Goal: Information Seeking & Learning: Learn about a topic

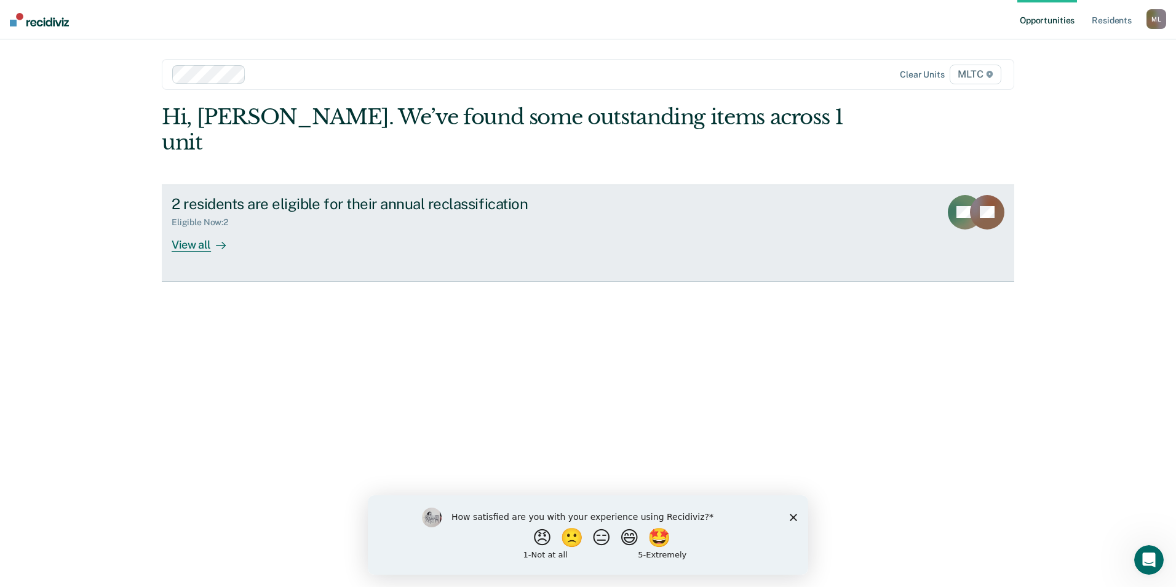
click at [202, 227] on div "View all" at bounding box center [206, 239] width 69 height 24
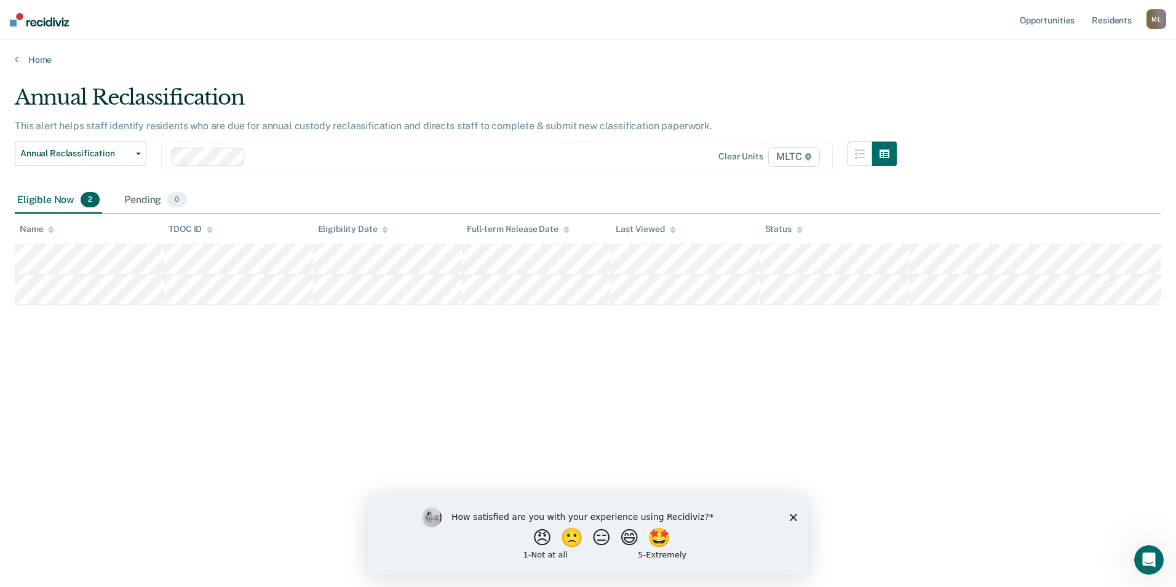
click at [796, 515] on icon "Close survey" at bounding box center [792, 516] width 7 height 7
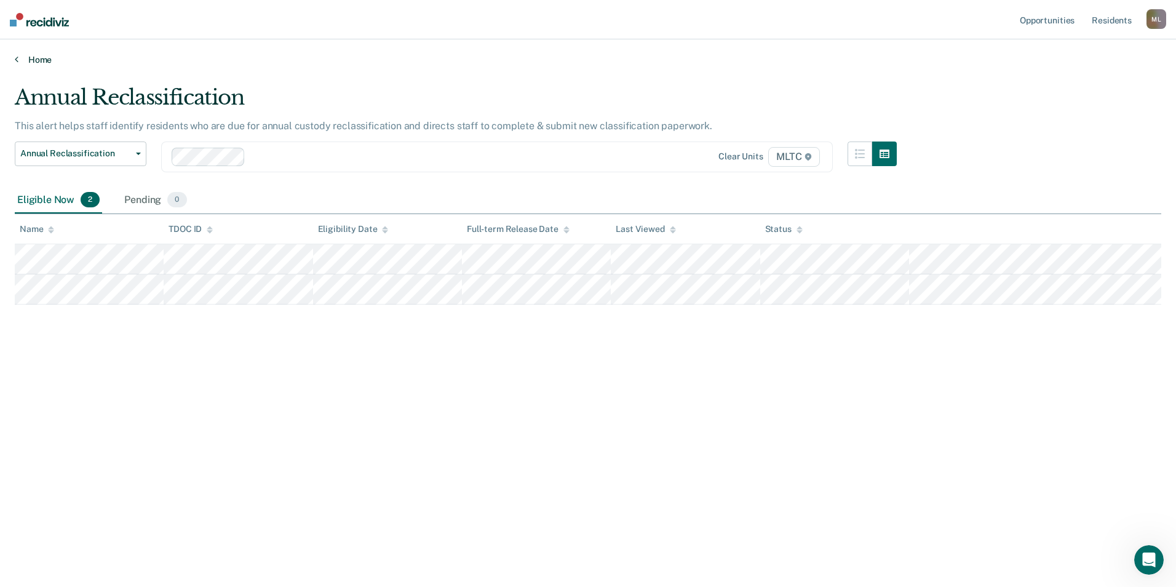
click at [36, 61] on link "Home" at bounding box center [588, 59] width 1146 height 11
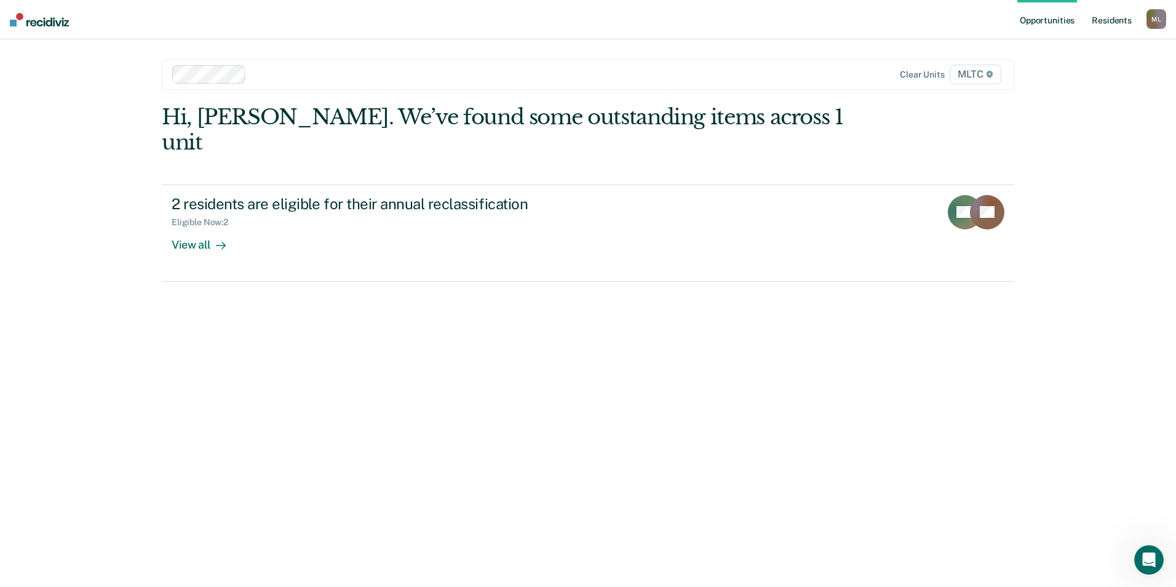
click at [1128, 22] on link "Resident s" at bounding box center [1111, 19] width 45 height 39
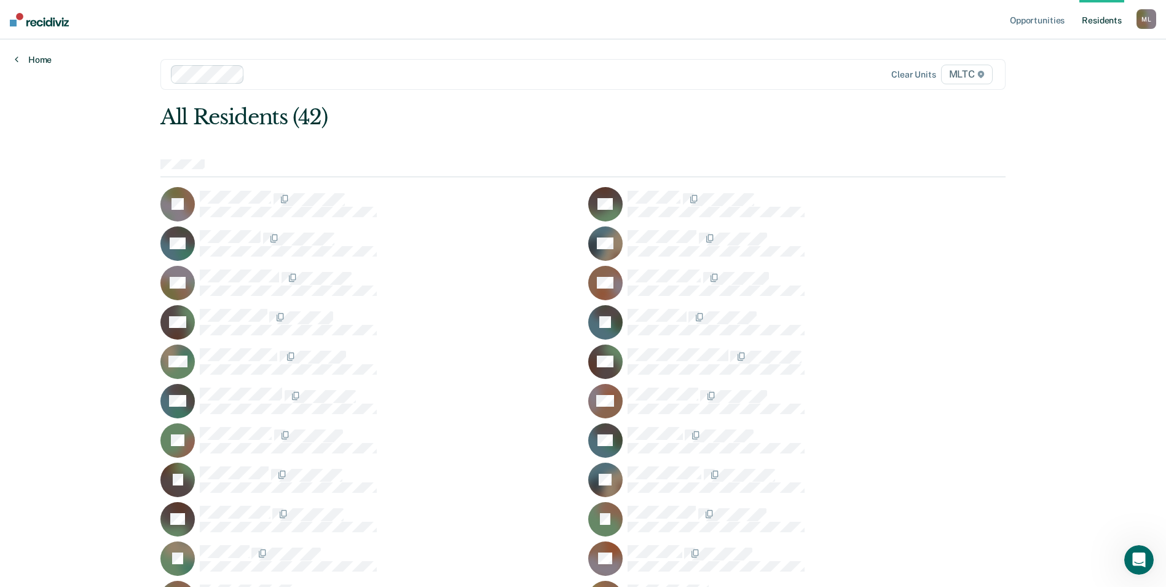
click at [31, 60] on link "Home" at bounding box center [33, 59] width 37 height 11
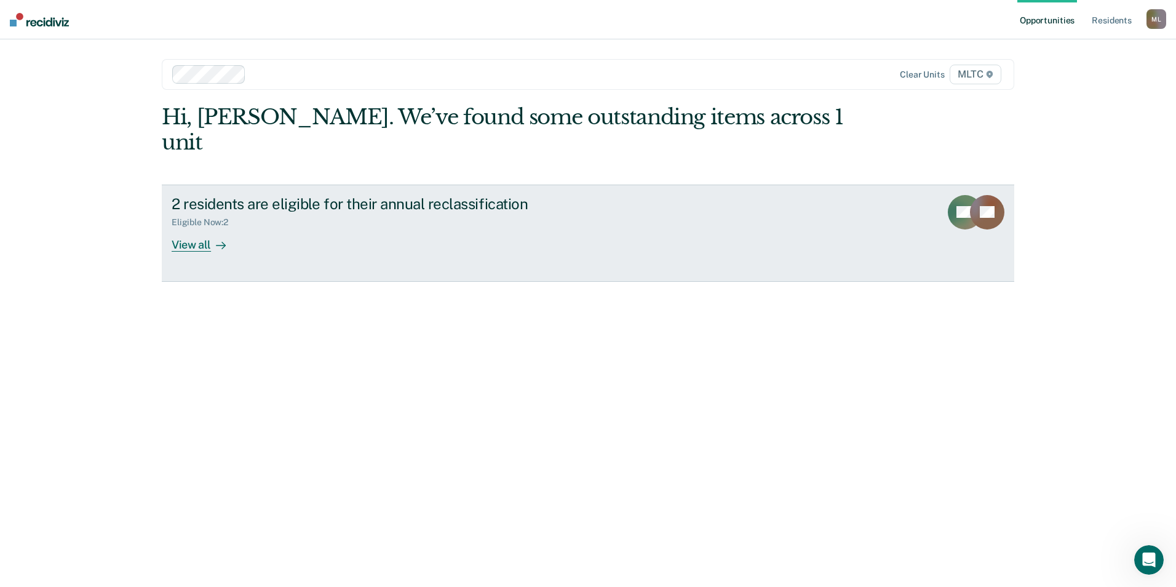
click at [201, 227] on div "View all" at bounding box center [206, 239] width 69 height 24
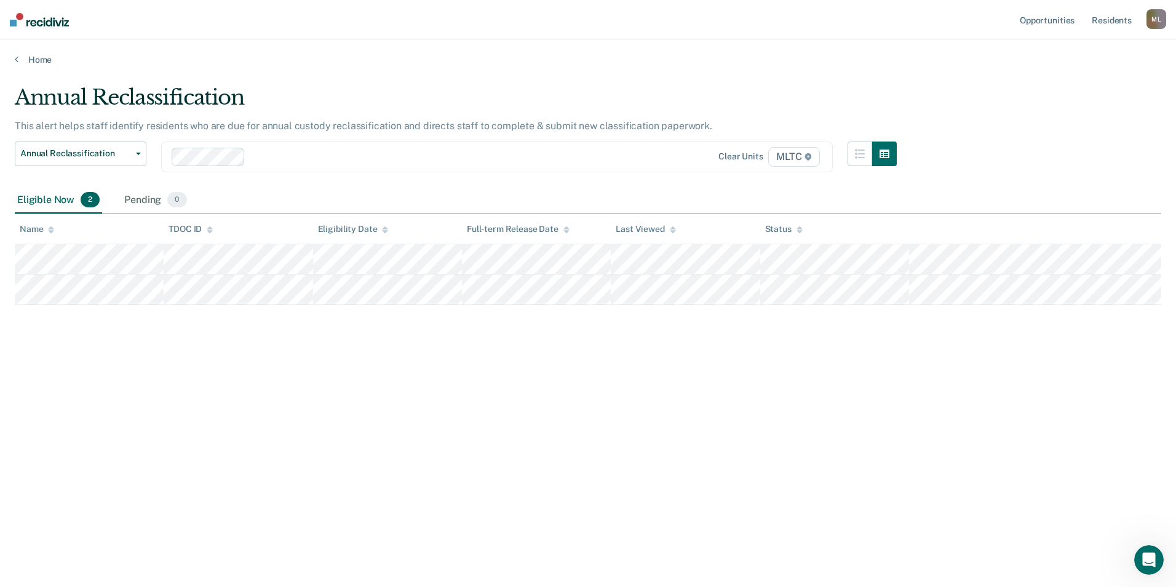
click at [1053, 120] on div "Annual Reclassification This alert helps staff identify residents who are due f…" at bounding box center [588, 289] width 1146 height 409
click at [1038, 17] on link "Opportunities" at bounding box center [1047, 19] width 60 height 39
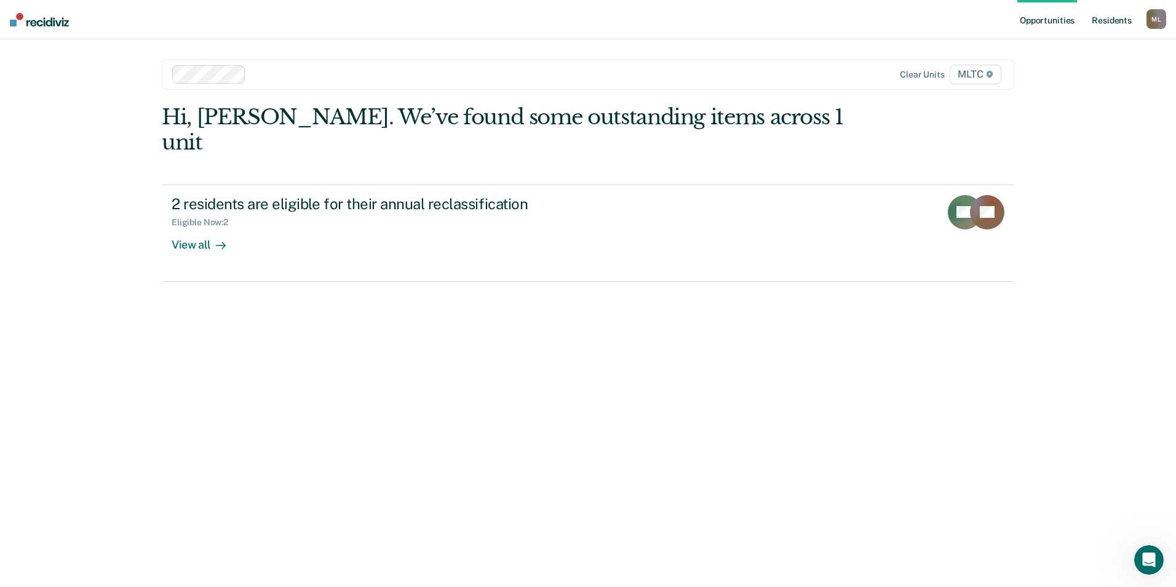
click at [1104, 22] on link "Resident s" at bounding box center [1111, 19] width 45 height 39
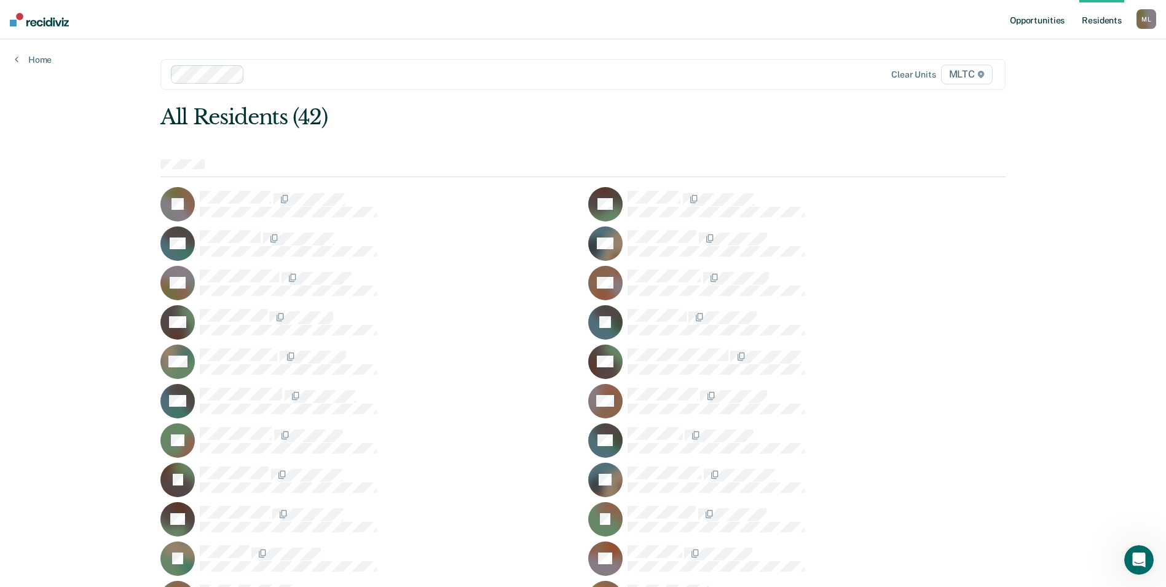
click at [1054, 26] on link "Opportunities" at bounding box center [1038, 19] width 60 height 39
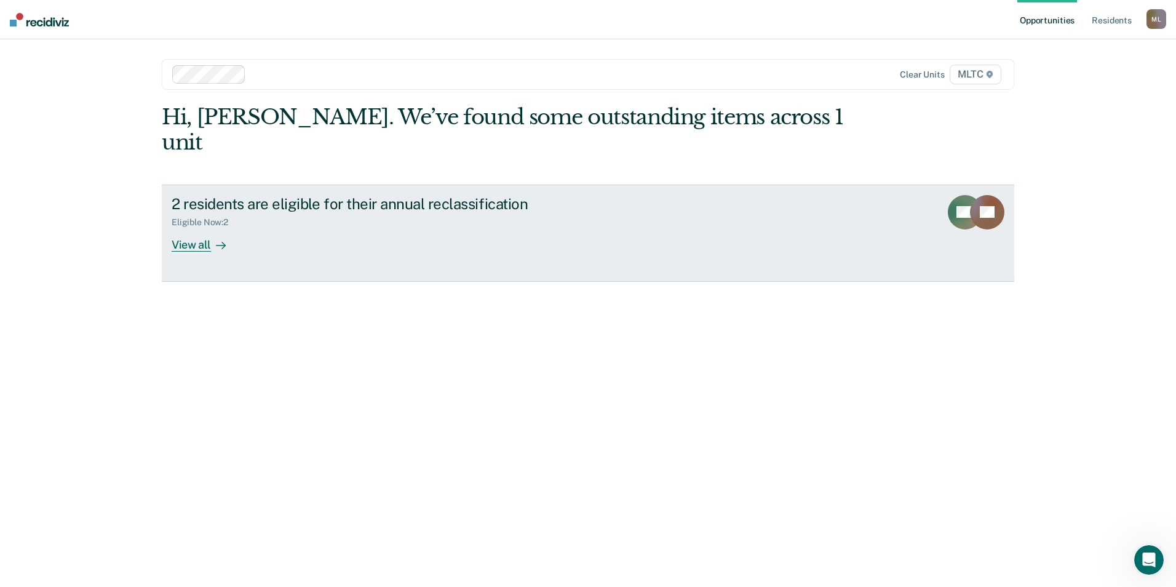
click at [223, 237] on div at bounding box center [218, 244] width 15 height 14
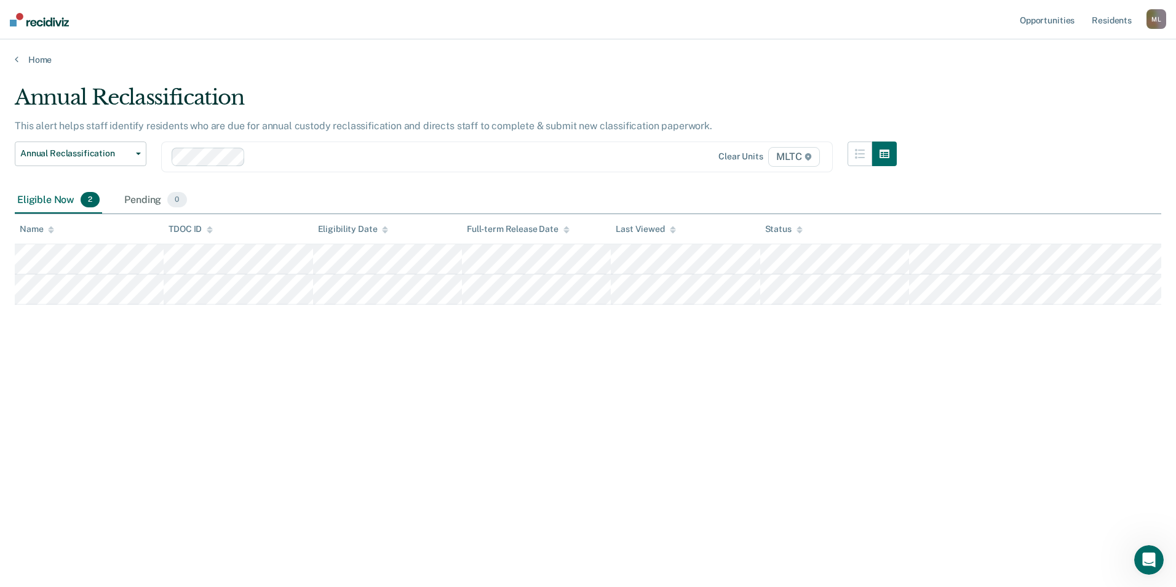
click at [627, 72] on main "Annual Reclassification This alert helps staff identify residents who are due f…" at bounding box center [588, 324] width 1176 height 518
click at [457, 362] on div "Annual Reclassification This alert helps staff identify residents who are due f…" at bounding box center [588, 289] width 1146 height 409
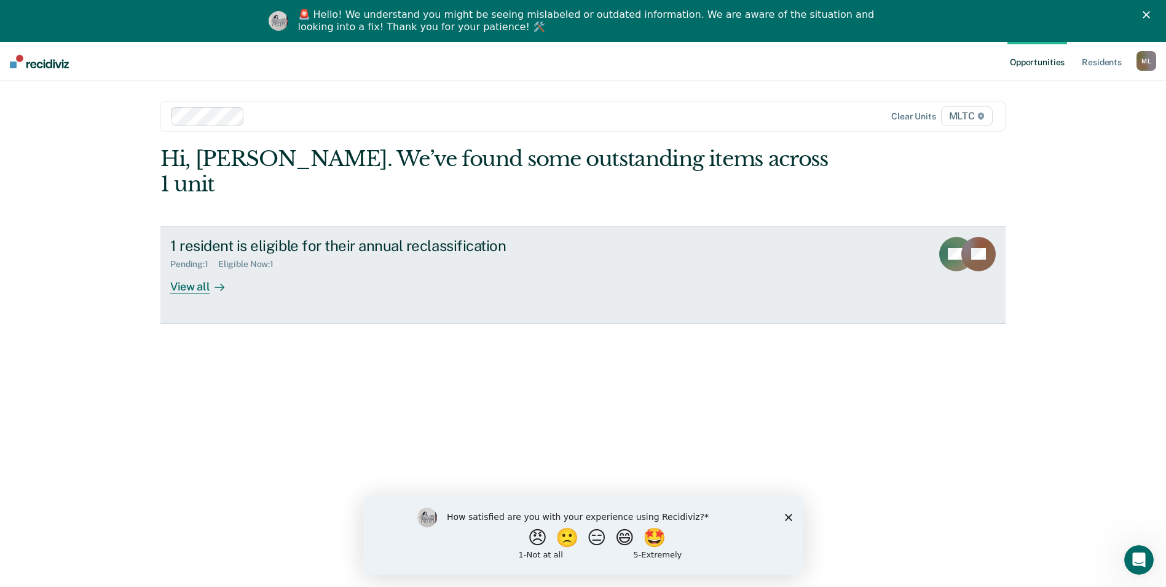
click at [204, 269] on div "View all" at bounding box center [204, 281] width 69 height 24
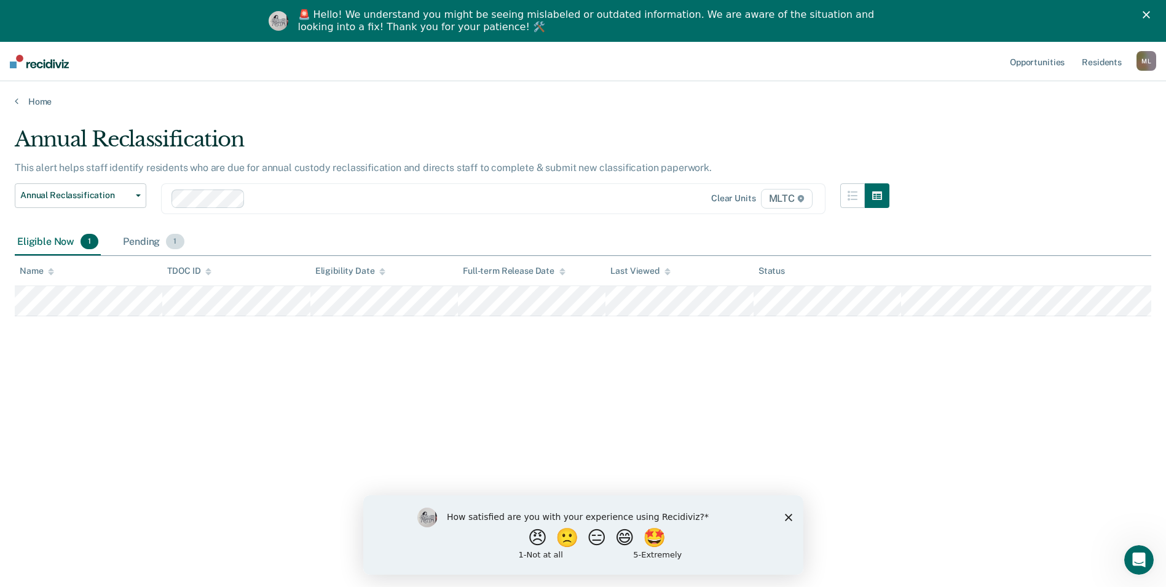
click at [139, 243] on div "Pending 1" at bounding box center [154, 242] width 66 height 27
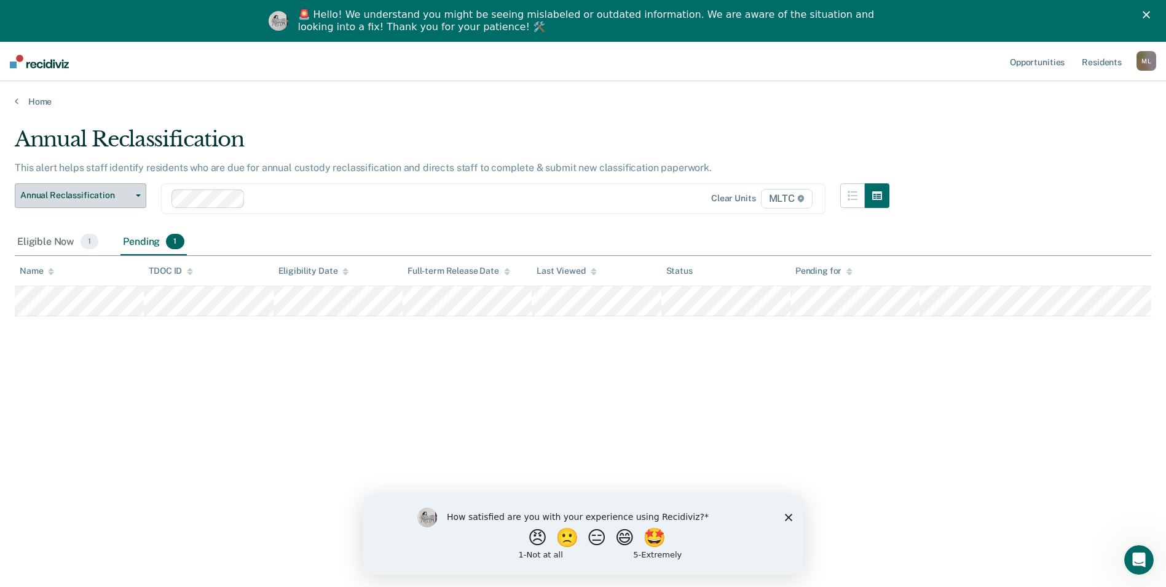
click at [120, 192] on span "Annual Reclassification" at bounding box center [75, 195] width 111 height 10
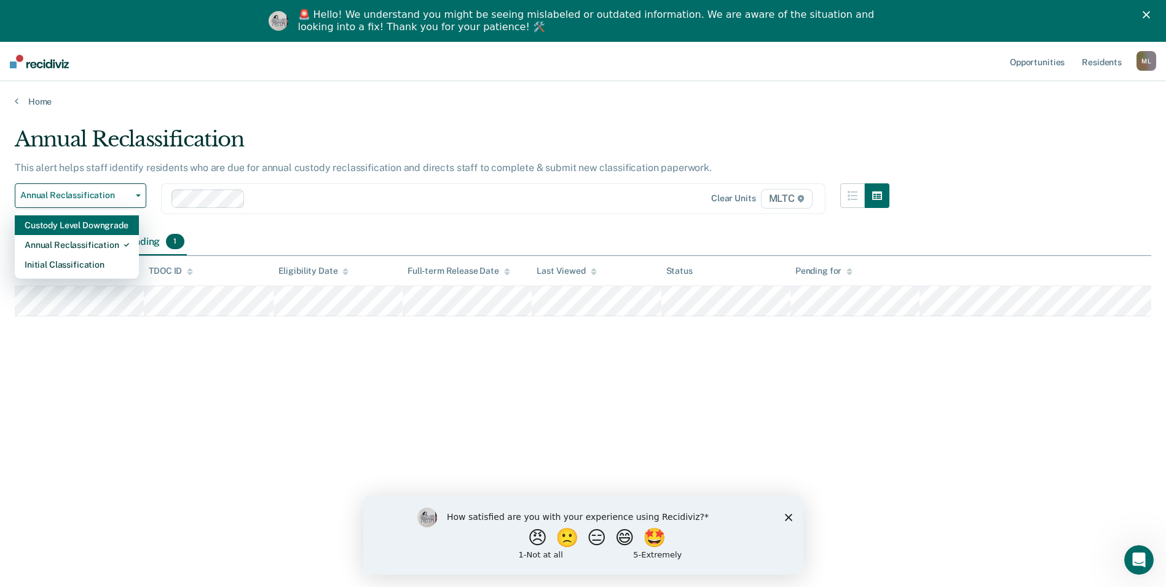
click at [108, 227] on div "Custody Level Downgrade" at bounding box center [77, 225] width 105 height 20
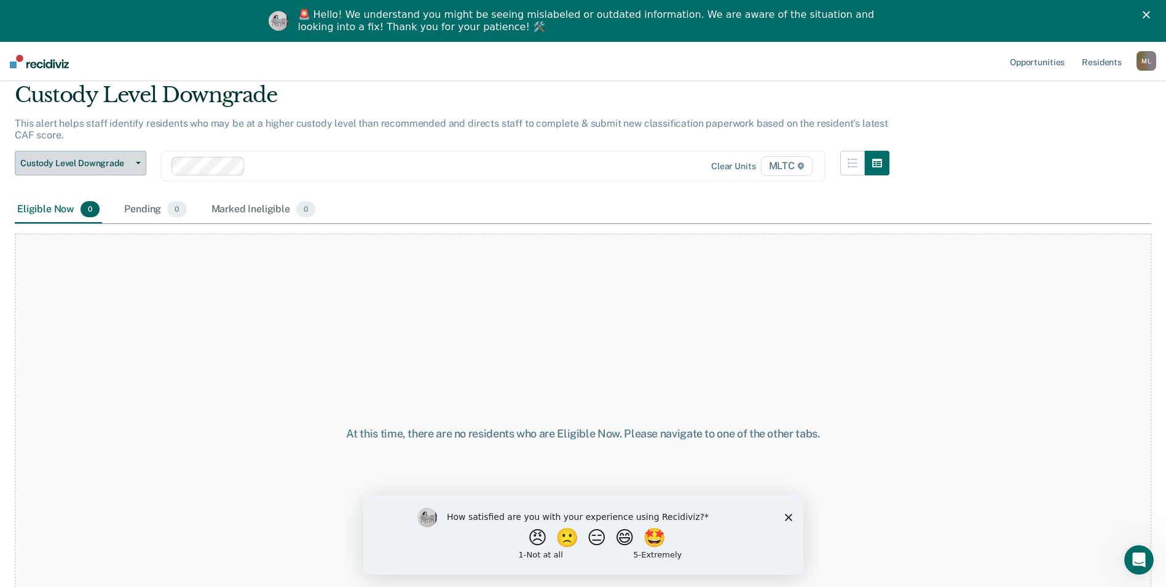
scroll to position [91, 0]
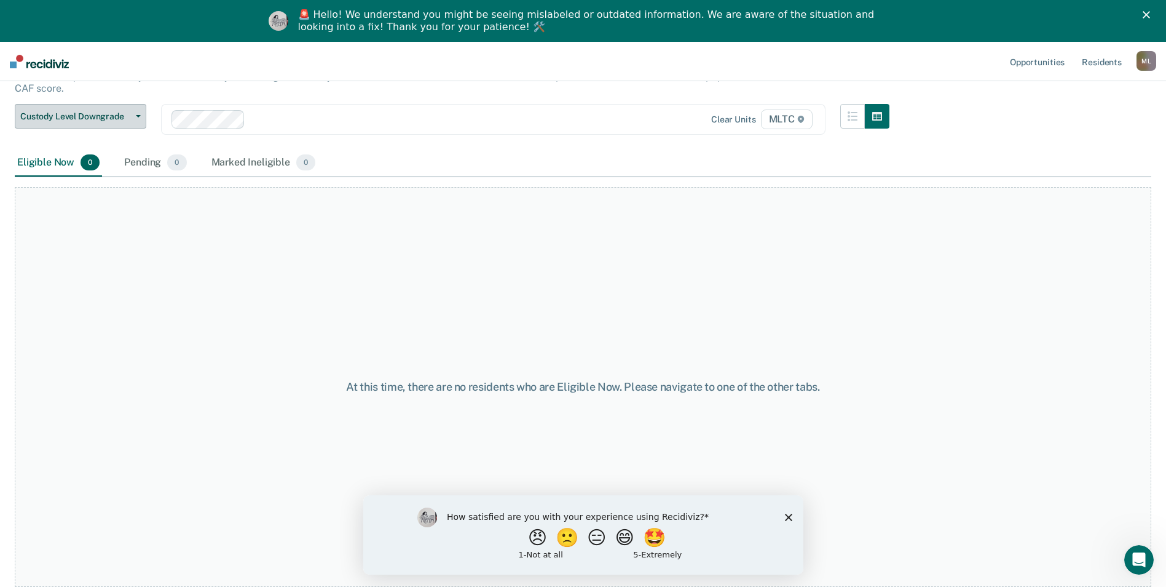
click at [122, 120] on span "Custody Level Downgrade" at bounding box center [75, 116] width 111 height 10
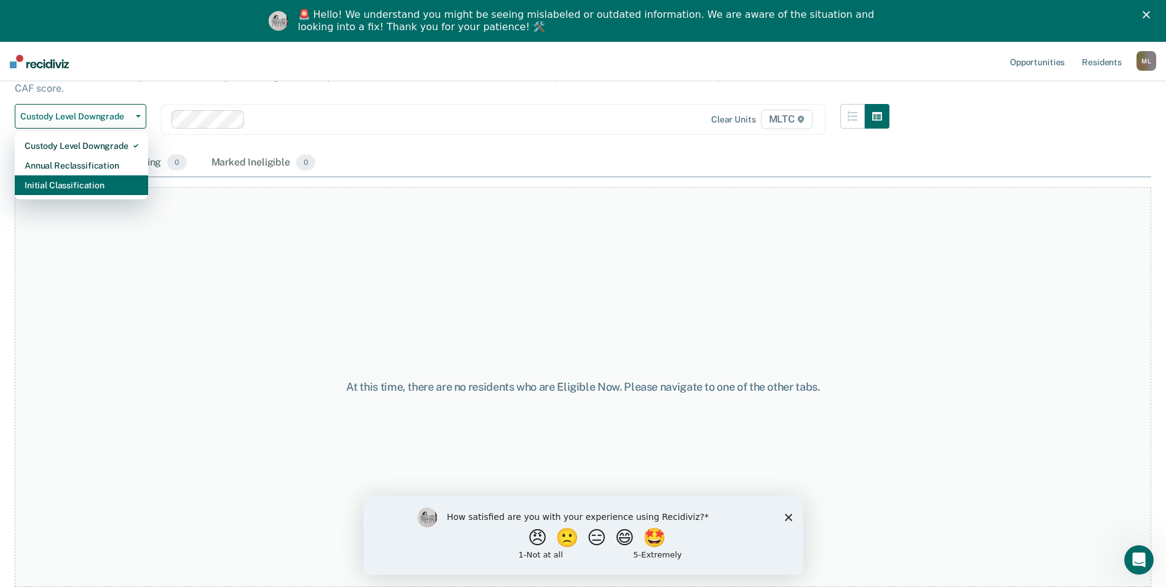
click at [104, 178] on div "Initial Classification" at bounding box center [82, 185] width 114 height 20
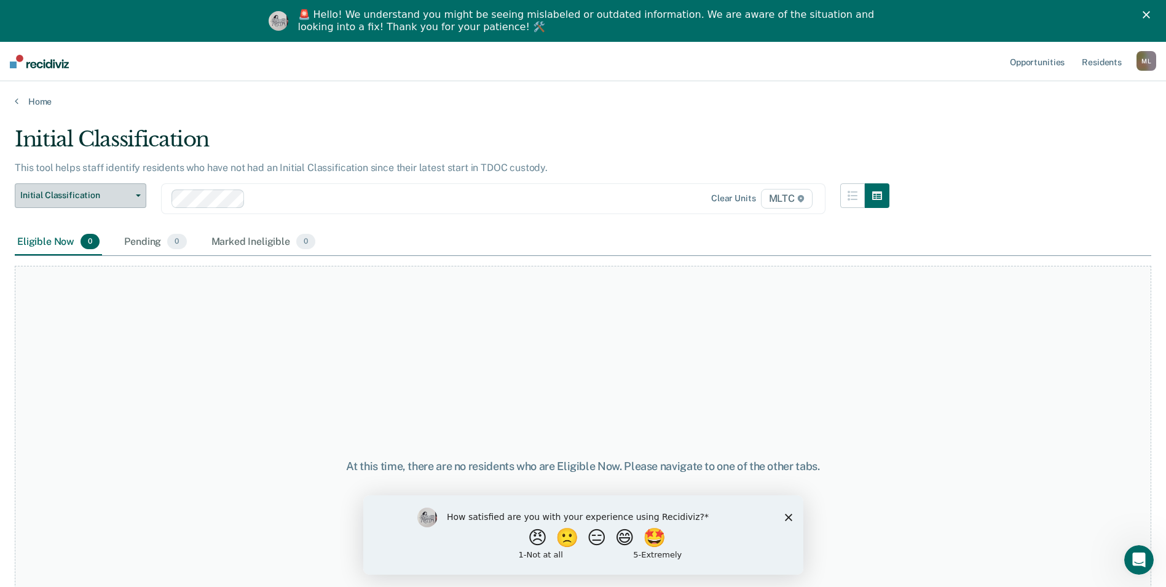
click at [113, 197] on span "Initial Classification" at bounding box center [75, 195] width 111 height 10
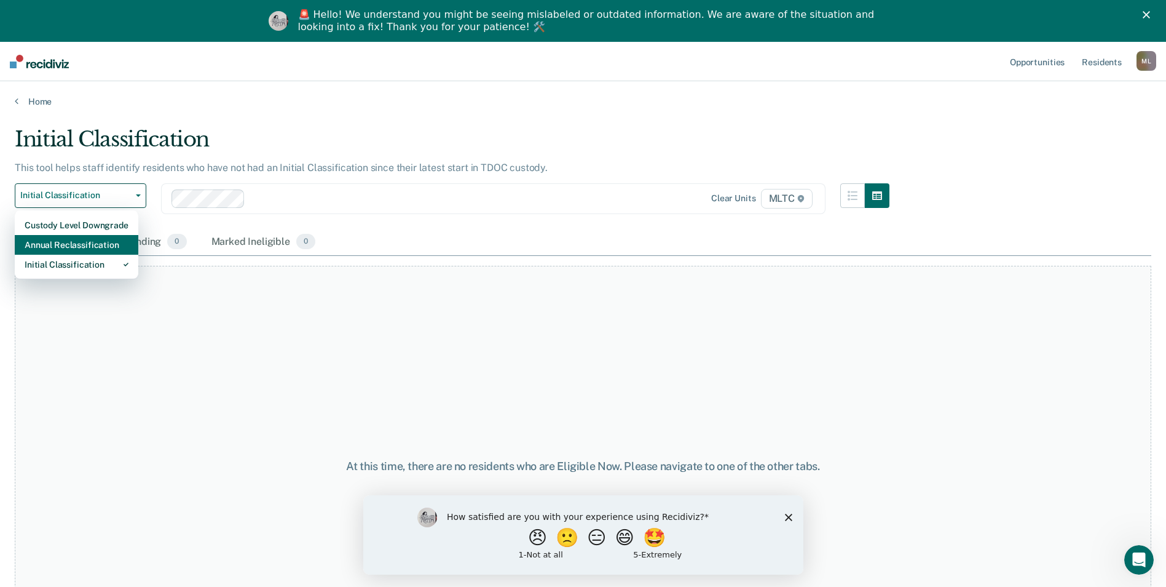
click at [115, 243] on div "Annual Reclassification" at bounding box center [77, 245] width 104 height 20
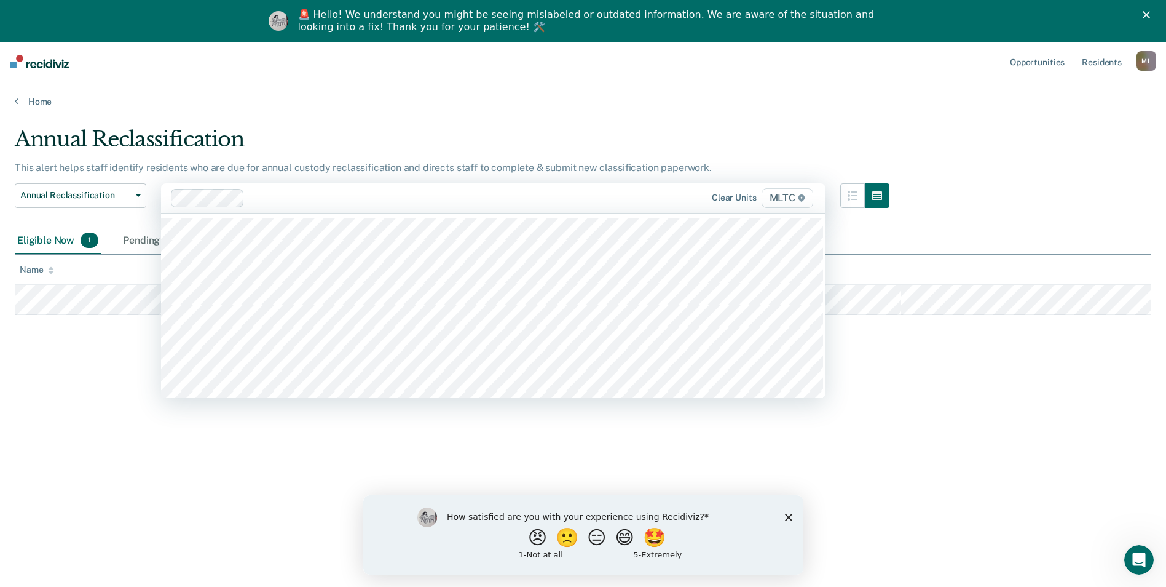
click at [650, 196] on div "Clear units MLTC" at bounding box center [719, 198] width 194 height 20
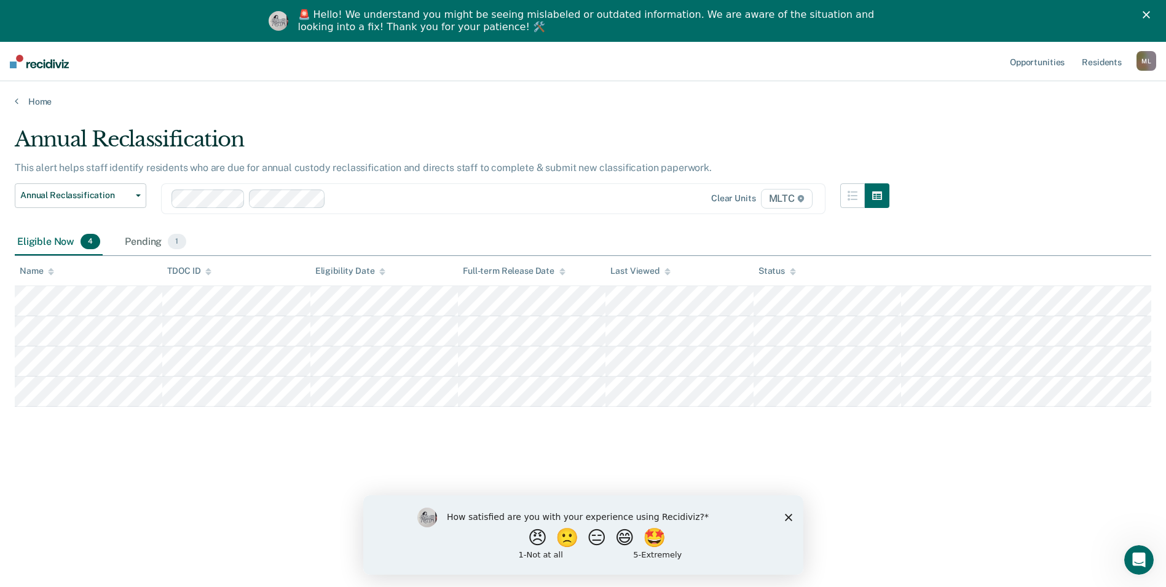
click at [611, 124] on main "Annual Reclassification This alert helps staff identify residents who are due f…" at bounding box center [583, 366] width 1166 height 518
